Goal: Find specific page/section: Find specific page/section

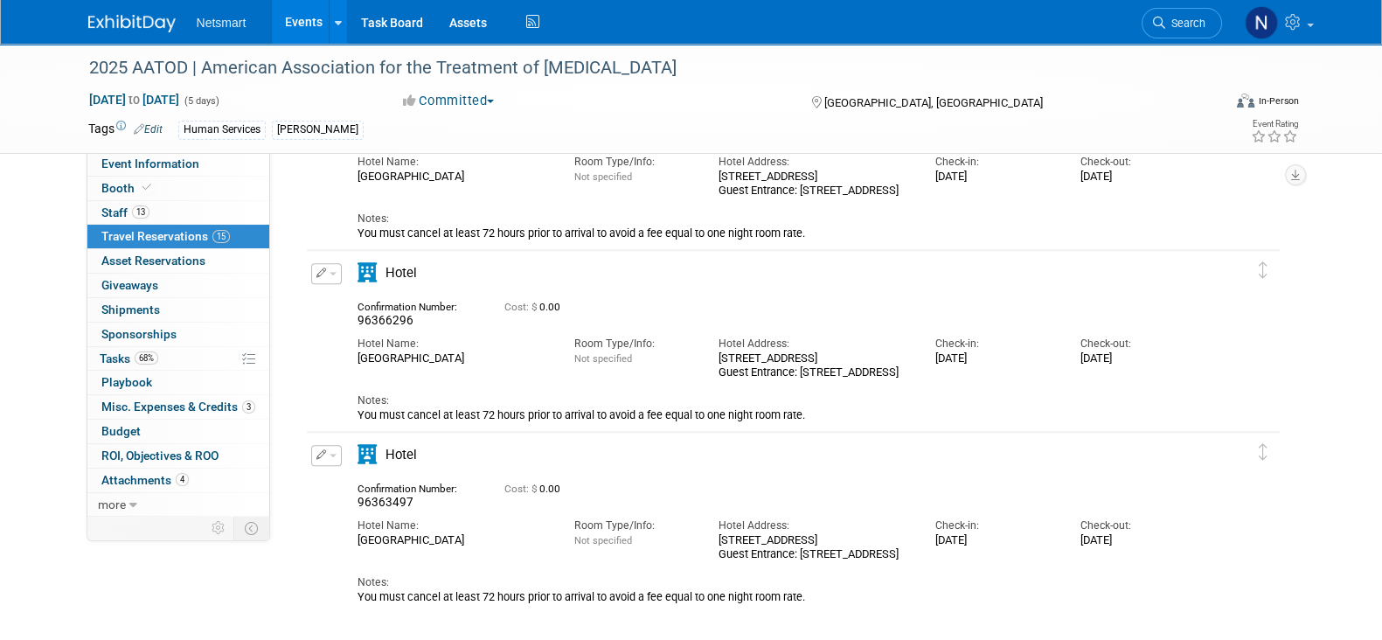
scroll to position [2422, 0]
click at [519, 331] on div "Hotel Name: Philadelphia Marriott Downtown" at bounding box center [453, 347] width 217 height 38
click at [467, 307] on div "Confirmation Number:" at bounding box center [418, 304] width 121 height 17
click at [523, 350] on div "Hotel Name:" at bounding box center [453, 344] width 191 height 15
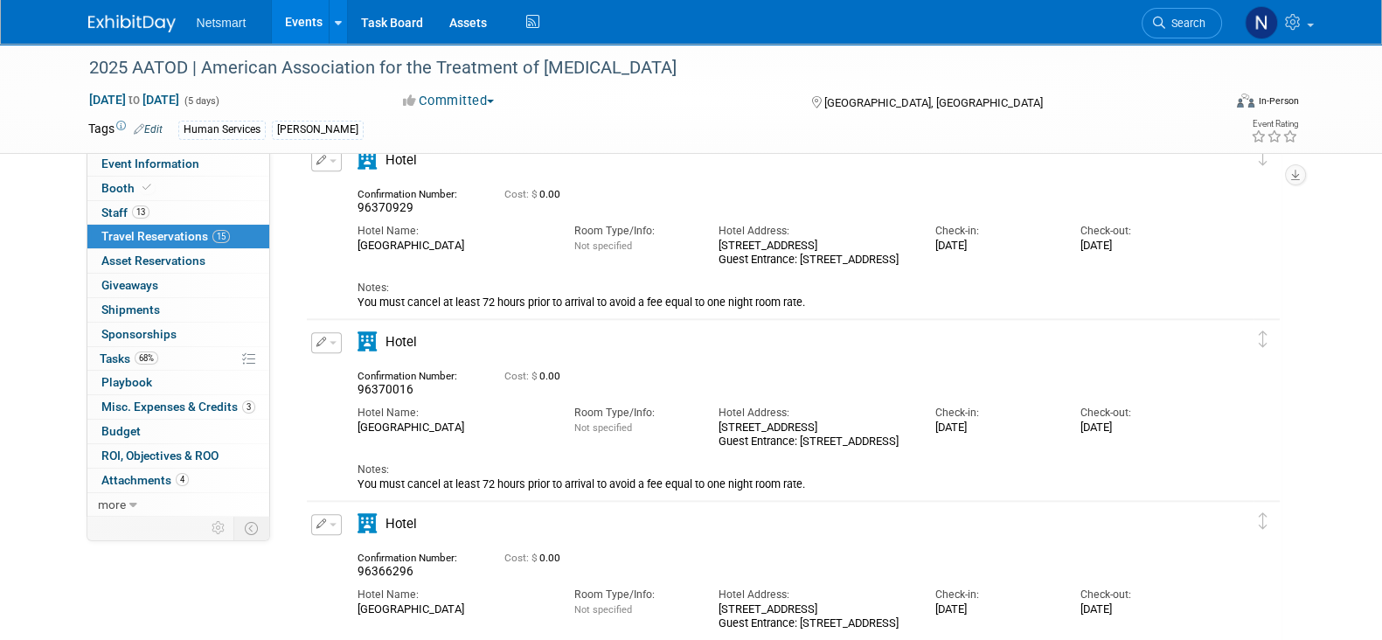
scroll to position [2094, 0]
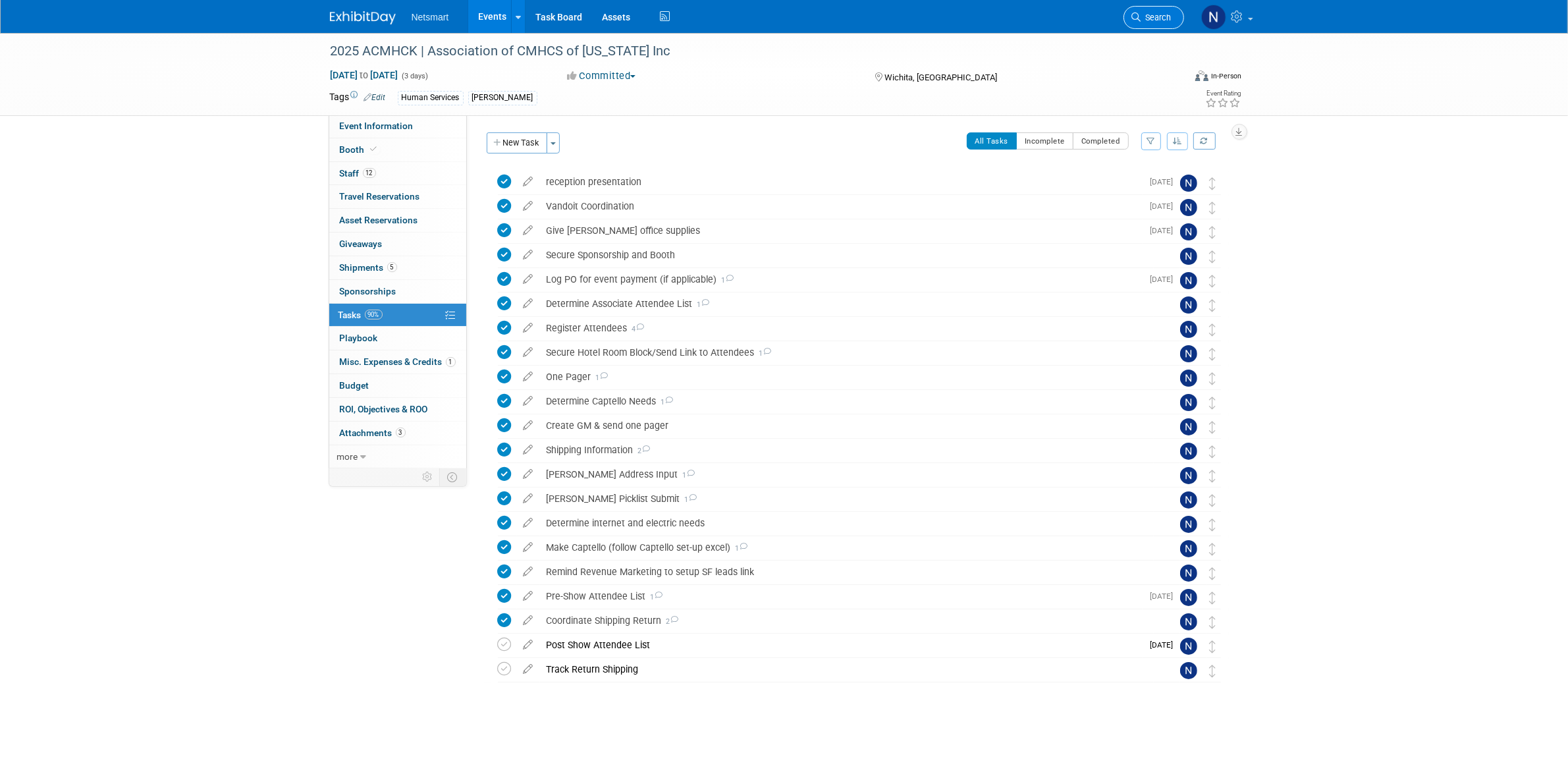
click at [1041, 17] on span "Search" at bounding box center [1156, 17] width 30 height 10
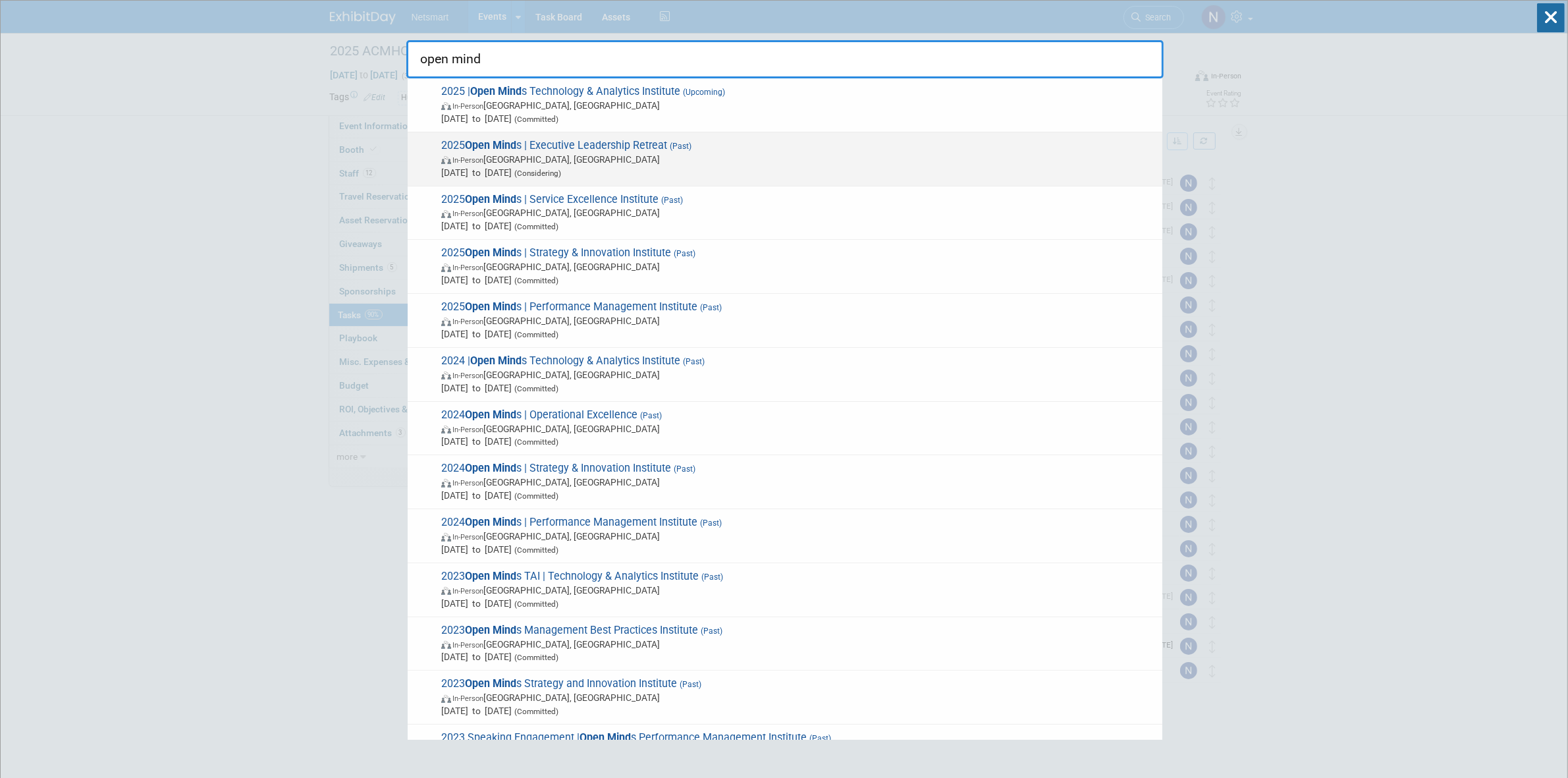
type input "open mind"
click at [616, 160] on span "In-Person [GEOGRAPHIC_DATA], [GEOGRAPHIC_DATA]" at bounding box center [798, 159] width 715 height 13
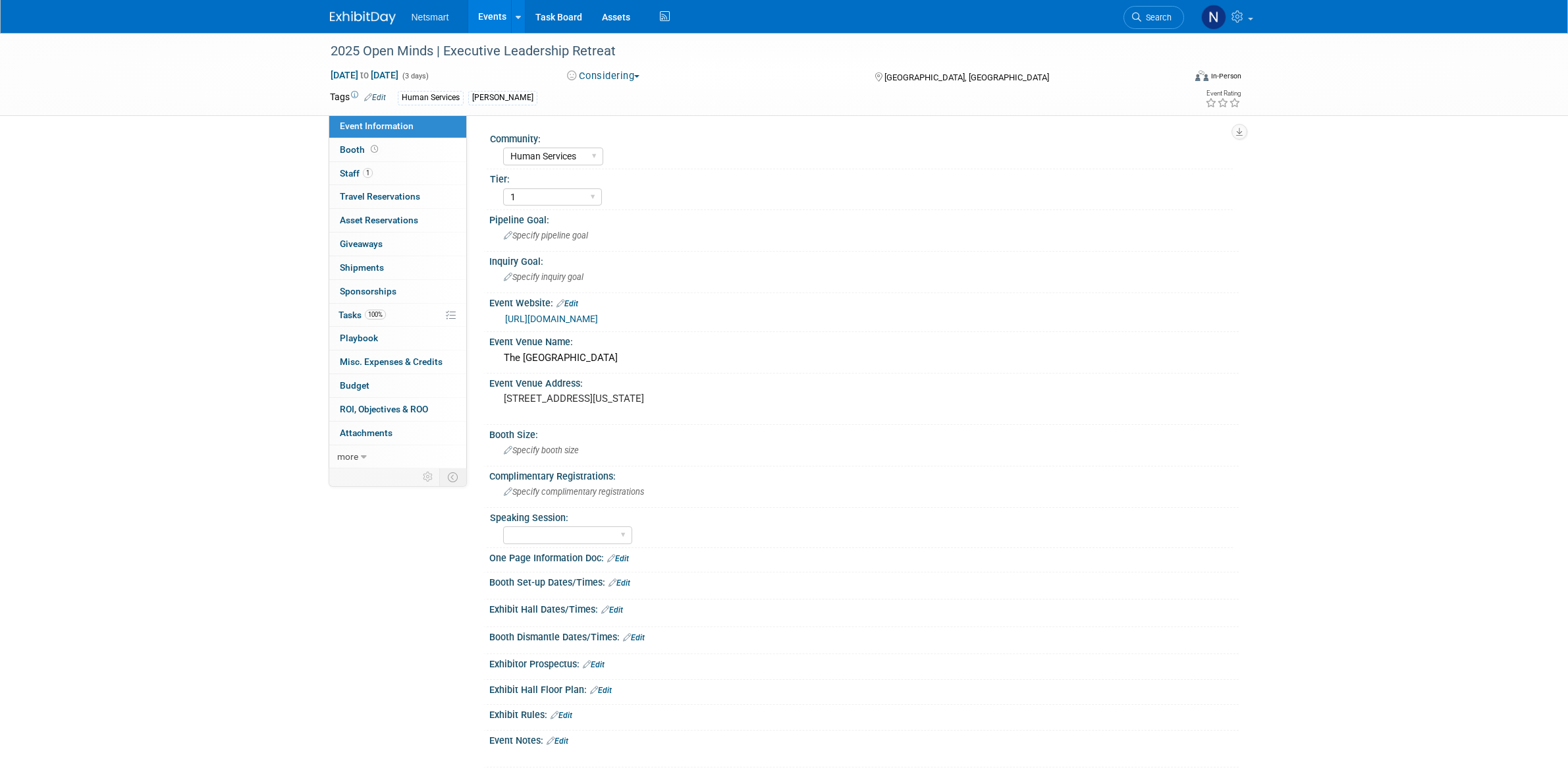
select select "Human Services"
select select "1"
click at [396, 316] on link "100% Tasks 100%" at bounding box center [398, 315] width 137 height 23
